Goal: Browse casually

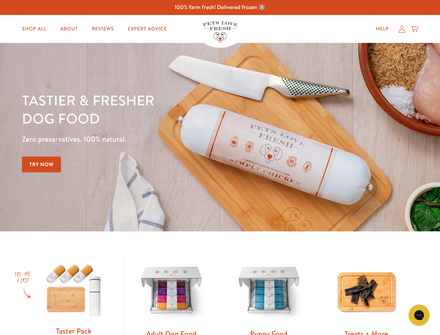
click at [220, 167] on div "Tastier & fresher dog food Zero preservatives. 100% natural. Try Now" at bounding box center [154, 137] width 264 height 92
click at [419, 315] on icon "Gorgias live chat" at bounding box center [419, 314] width 7 height 7
